Goal: Task Accomplishment & Management: Use online tool/utility

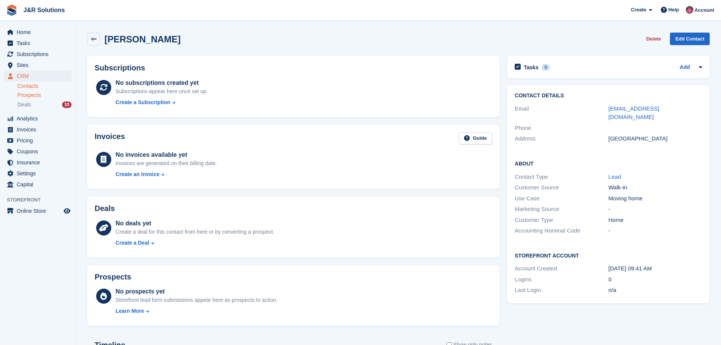
click at [32, 97] on span "Prospects" at bounding box center [28, 95] width 23 height 7
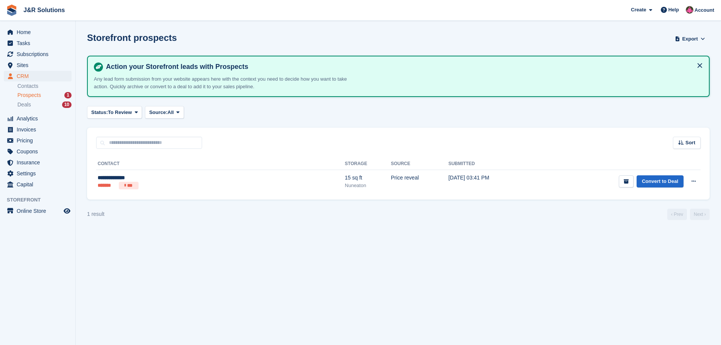
click at [60, 95] on div "Prospects 1" at bounding box center [44, 95] width 54 height 7
click at [32, 95] on span "Prospects" at bounding box center [28, 95] width 23 height 7
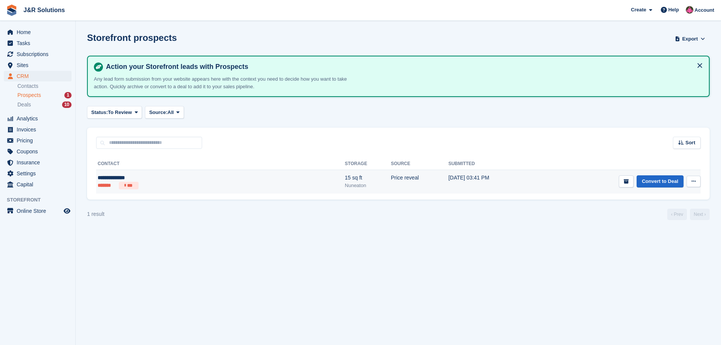
click at [345, 180] on div "15 sq ft" at bounding box center [368, 178] width 46 height 8
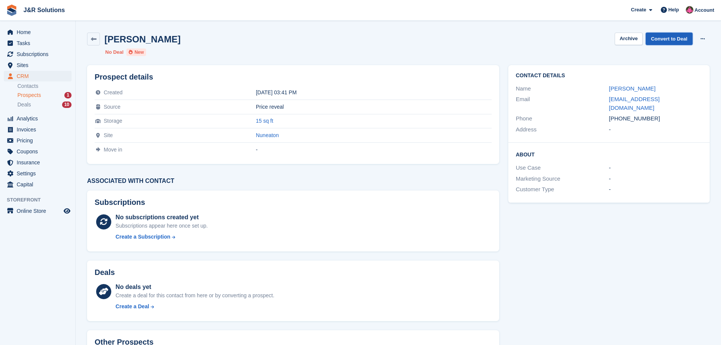
click at [671, 34] on link "Convert to Deal" at bounding box center [669, 39] width 47 height 12
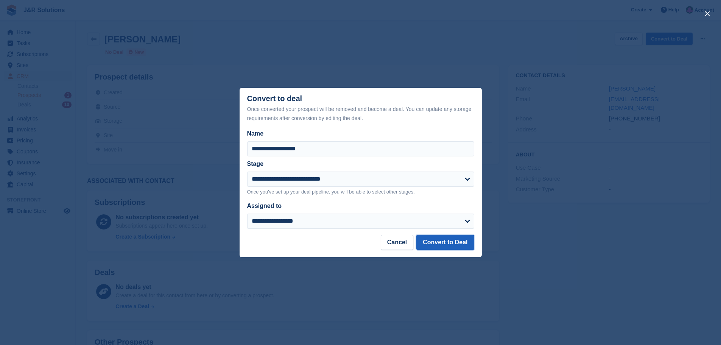
click at [437, 242] on button "Convert to Deal" at bounding box center [445, 242] width 58 height 15
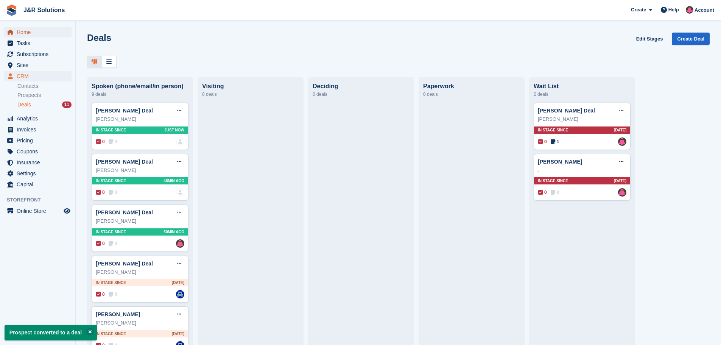
click at [25, 33] on span "Home" at bounding box center [39, 32] width 45 height 11
